Goal: Navigation & Orientation: Find specific page/section

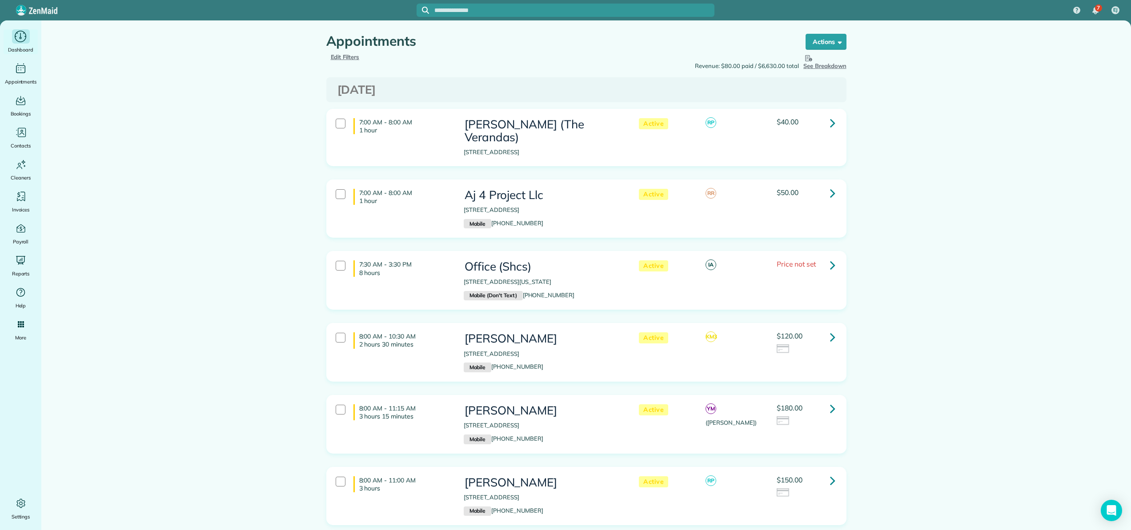
click at [23, 37] on icon "Main" at bounding box center [21, 36] width 14 height 13
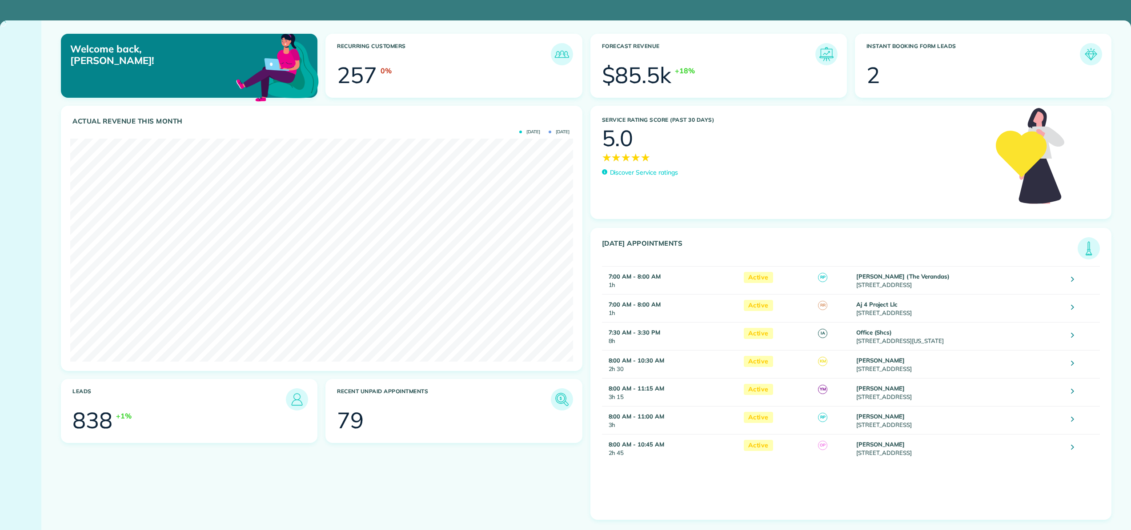
scroll to position [223, 502]
